Goal: Information Seeking & Learning: Learn about a topic

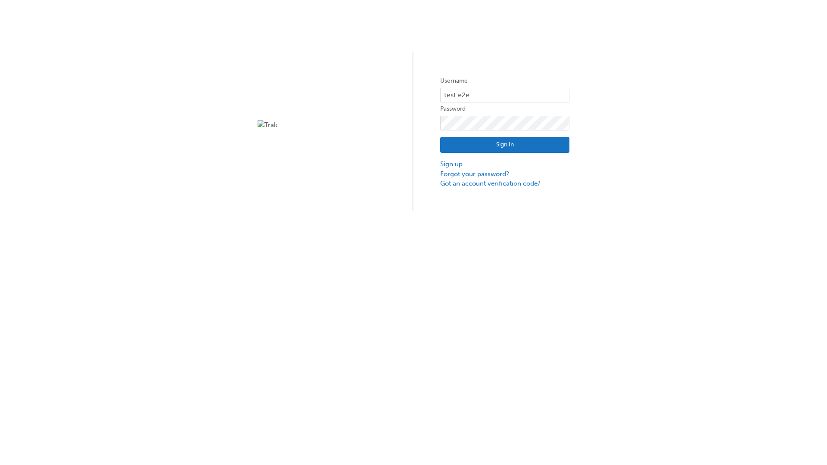
type input "test.e2e.user14"
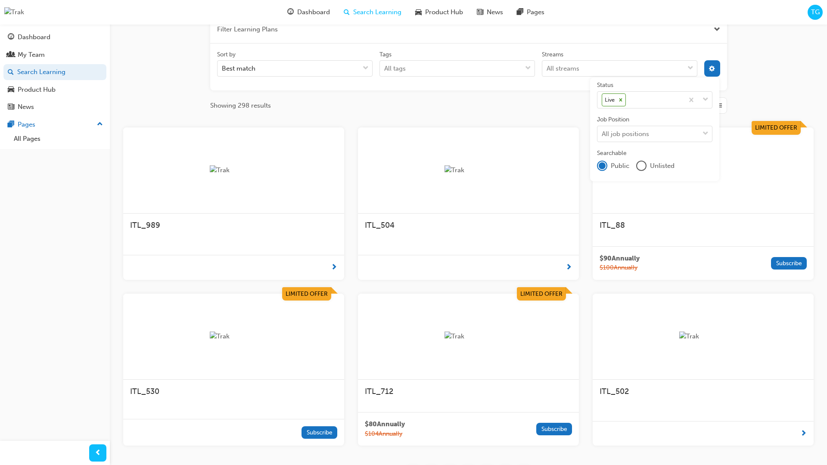
scroll to position [155, 0]
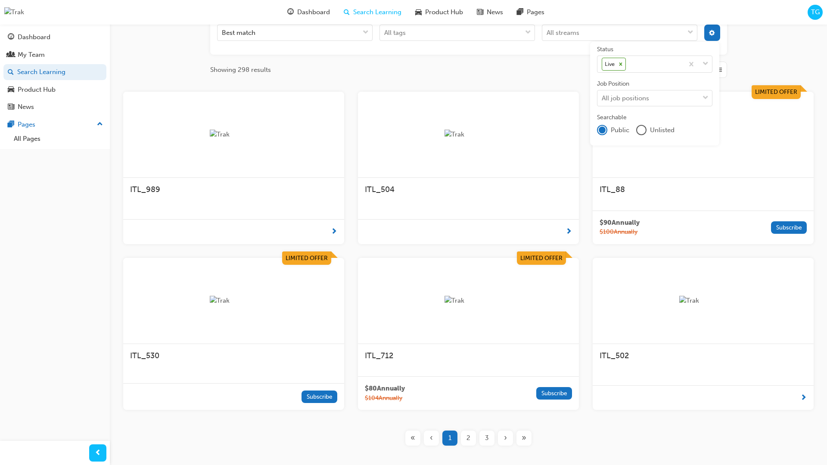
click at [547, 36] on input "Streams All streams" at bounding box center [546, 32] width 1 height 7
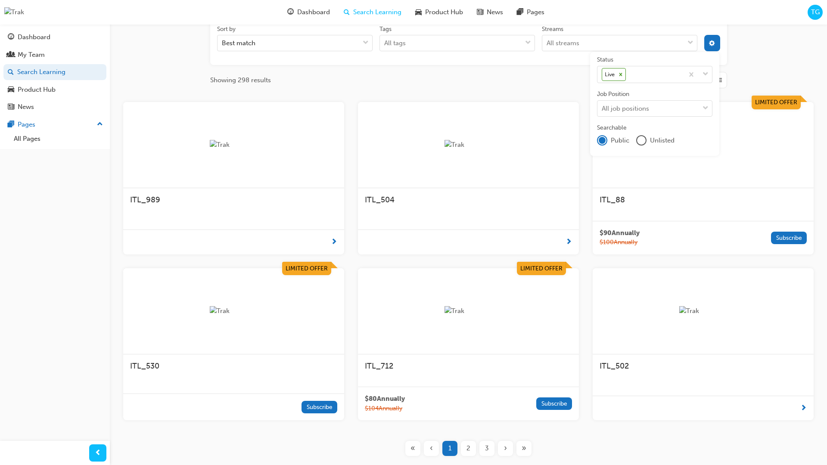
click at [547, 43] on input "Streams All streams" at bounding box center [546, 42] width 1 height 7
click at [547, 43] on input "Streams 0 results available. Select is focused ,type to refine list, press Down…" at bounding box center [546, 42] width 1 height 7
